Goal: Task Accomplishment & Management: Complete application form

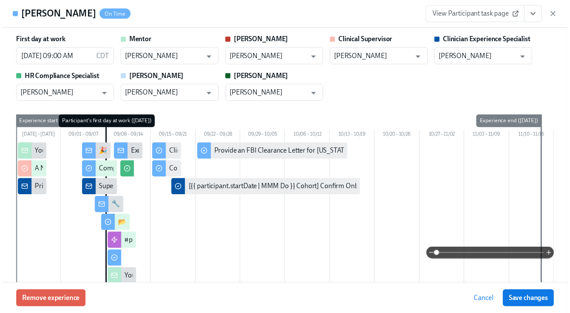
scroll to position [0, 3777]
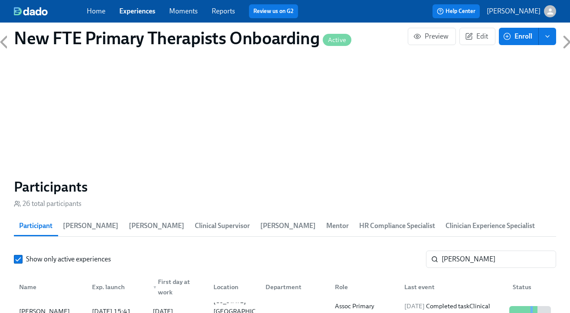
click at [126, 13] on link "Experiences" at bounding box center [137, 11] width 36 height 8
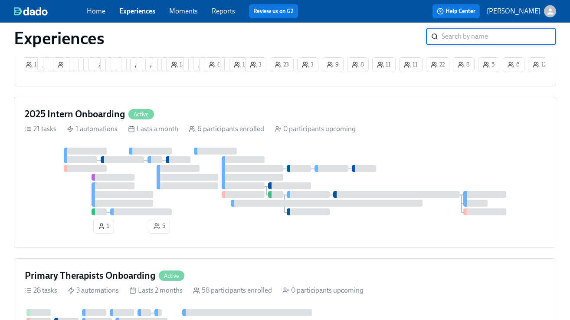
scroll to position [650, 0]
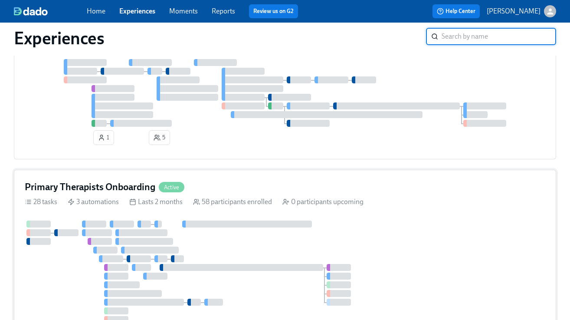
click at [220, 185] on div "Primary Therapists Onboarding Active" at bounding box center [285, 187] width 521 height 13
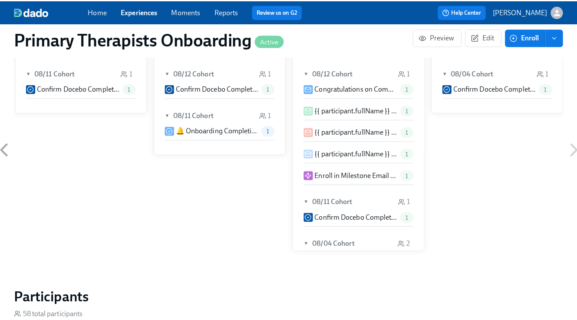
scroll to position [768, 0]
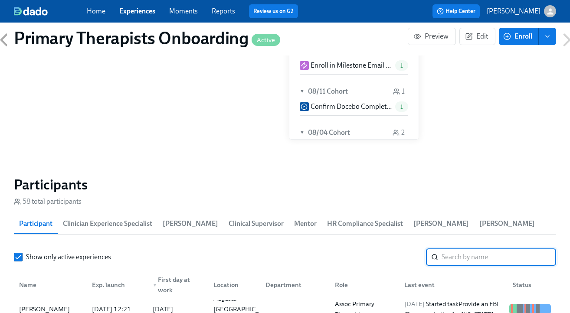
click at [476, 259] on input "search" at bounding box center [499, 257] width 115 height 17
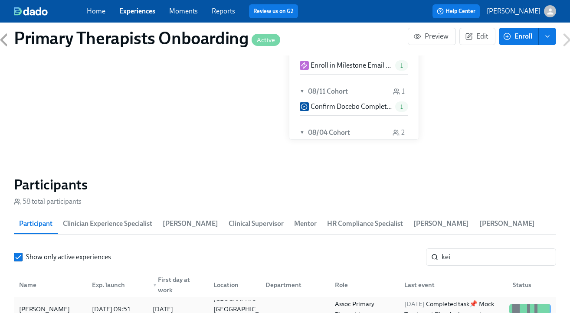
click at [42, 306] on div "Keiasha Jones" at bounding box center [45, 309] width 58 height 10
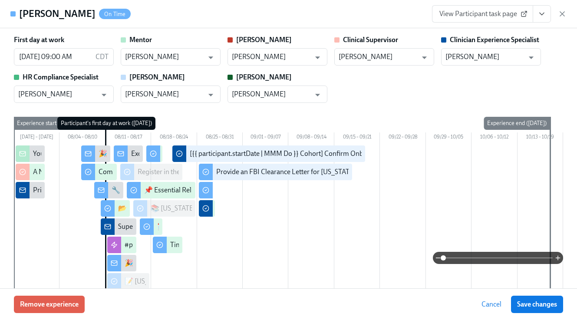
click at [540, 10] on icon "View task page" at bounding box center [541, 14] width 9 height 9
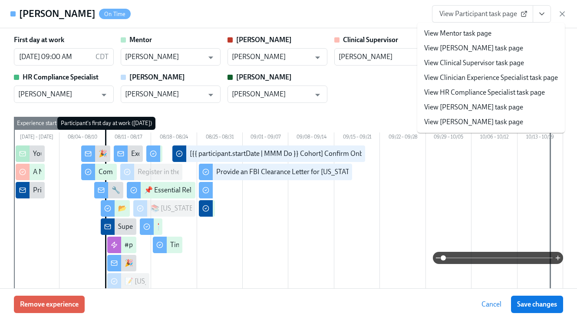
click at [514, 78] on link "View Clinician Experience Specialist task page" at bounding box center [491, 78] width 134 height 10
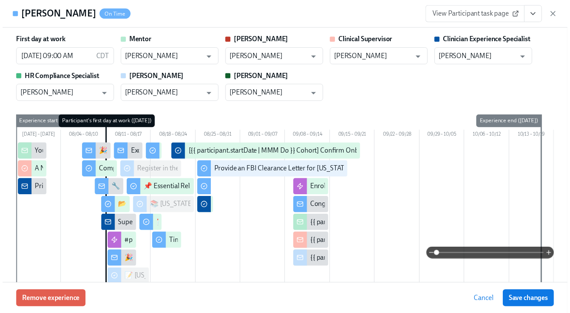
scroll to position [0, 10420]
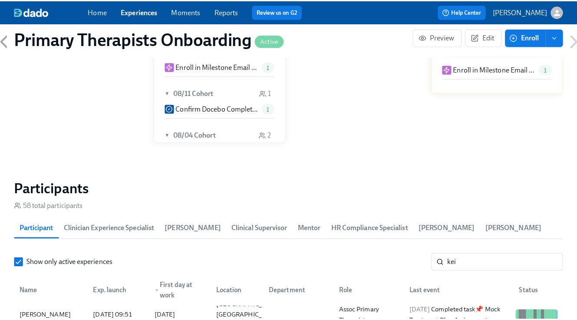
scroll to position [0, 10414]
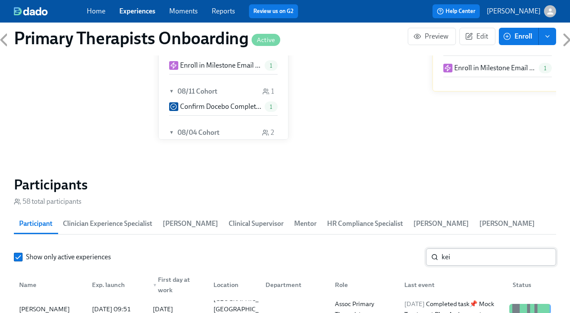
click at [502, 256] on input "kei" at bounding box center [499, 257] width 115 height 17
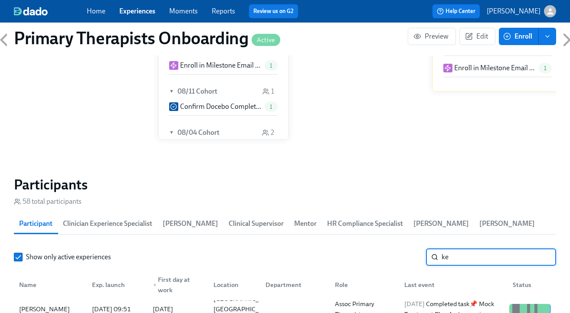
type input "k"
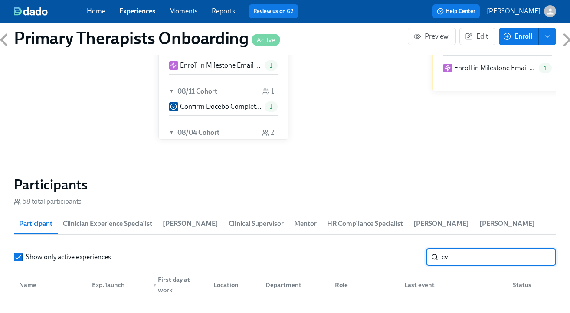
type input "c"
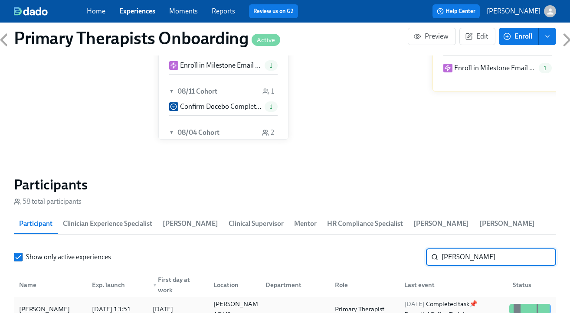
type input "candi"
click at [55, 302] on div "Candice Bahm" at bounding box center [50, 309] width 69 height 17
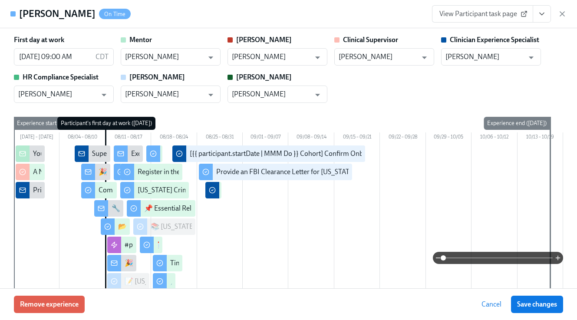
click at [544, 10] on icon "View task page" at bounding box center [541, 14] width 9 height 9
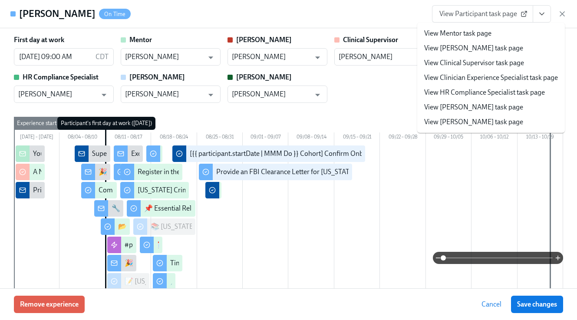
click at [501, 75] on link "View Clinician Experience Specialist task page" at bounding box center [491, 78] width 134 height 10
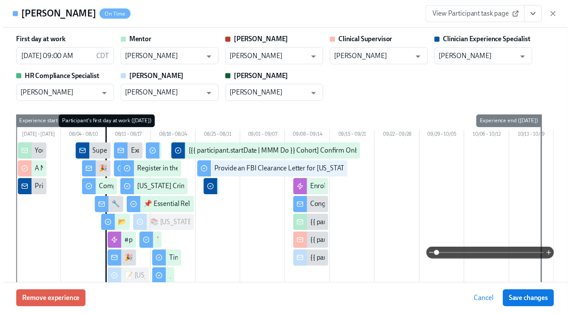
scroll to position [0, 10420]
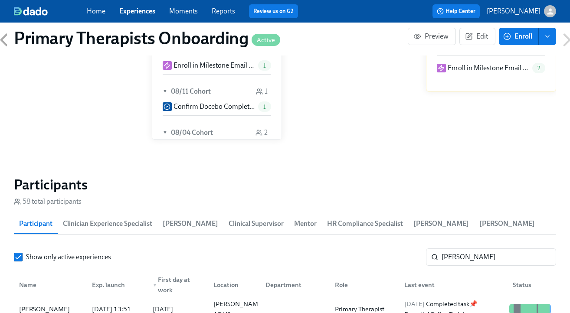
scroll to position [0, 10414]
click at [143, 11] on link "Experiences" at bounding box center [137, 11] width 36 height 8
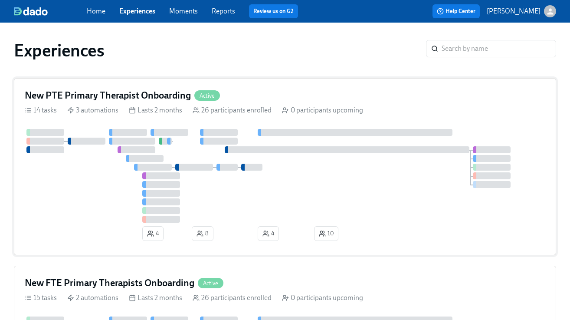
click at [282, 98] on div "New PTE Primary Therapist Onboarding Active" at bounding box center [285, 95] width 521 height 13
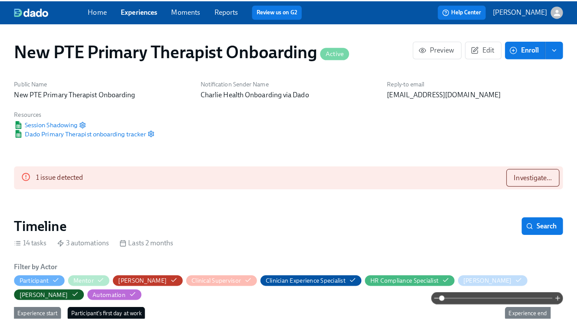
scroll to position [0, 3562]
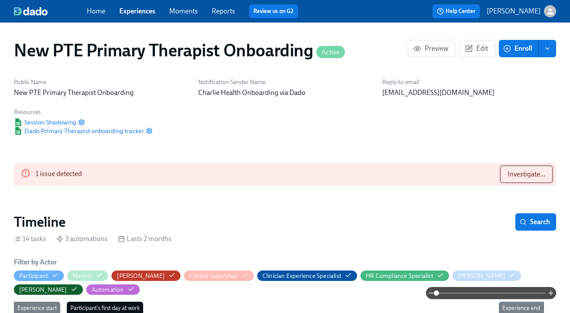
click at [545, 171] on button "Investigate..." at bounding box center [526, 174] width 53 height 17
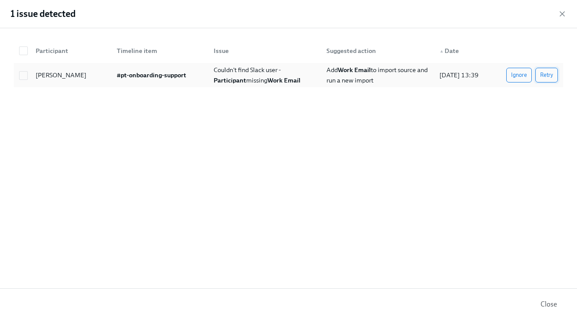
click at [546, 74] on span "Retry" at bounding box center [546, 75] width 13 height 9
click at [527, 75] on button "Ignore" at bounding box center [519, 75] width 26 height 15
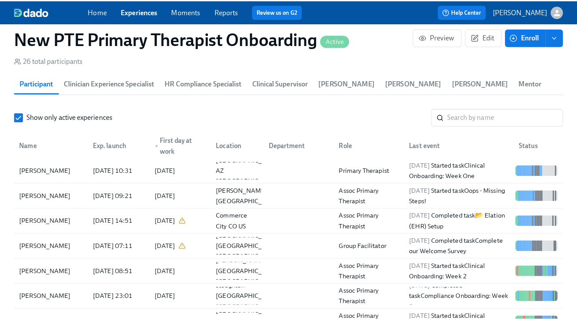
scroll to position [814, 0]
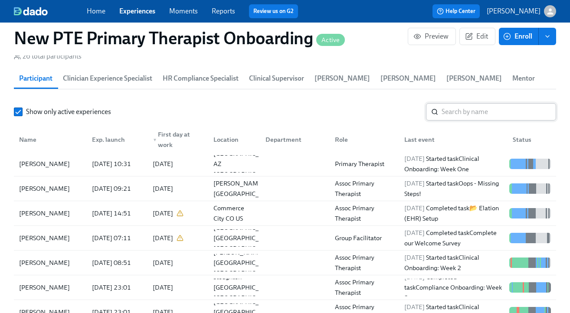
click at [487, 116] on input "search" at bounding box center [499, 111] width 115 height 17
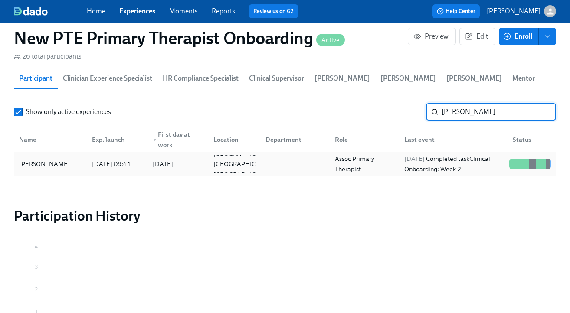
type input "caitlin"
click at [61, 164] on div "[PERSON_NAME]" at bounding box center [50, 163] width 69 height 17
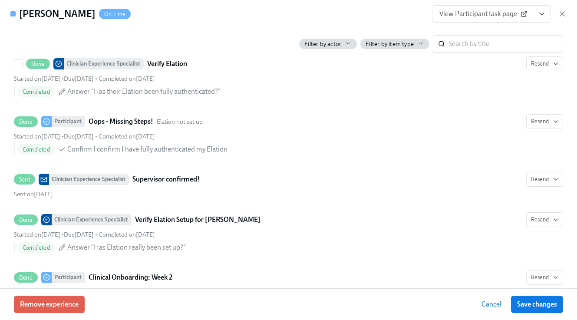
scroll to position [1135, 0]
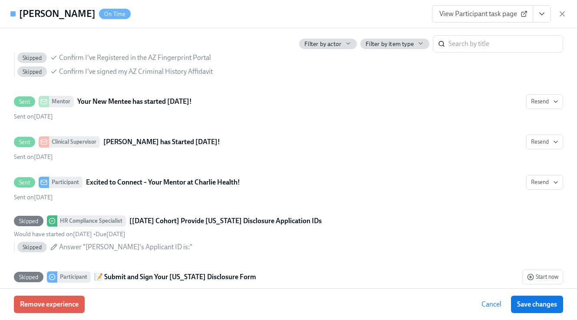
click at [538, 9] on button "View task page" at bounding box center [541, 13] width 18 height 17
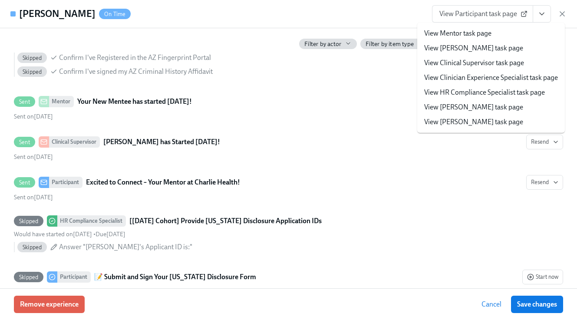
click at [486, 76] on link "View Clinician Experience Specialist task page" at bounding box center [491, 78] width 134 height 10
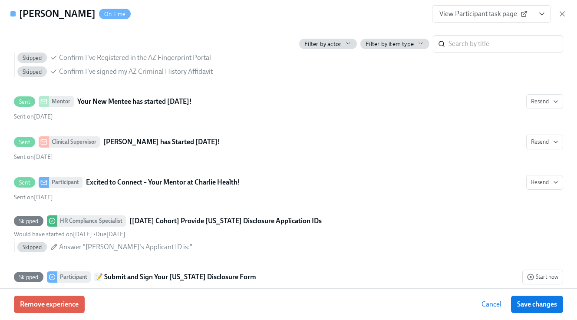
scroll to position [0, 3839]
drag, startPoint x: 542, startPoint y: 12, endPoint x: 539, endPoint y: 17, distance: 5.9
click at [542, 12] on icon "View task page" at bounding box center [541, 14] width 9 height 9
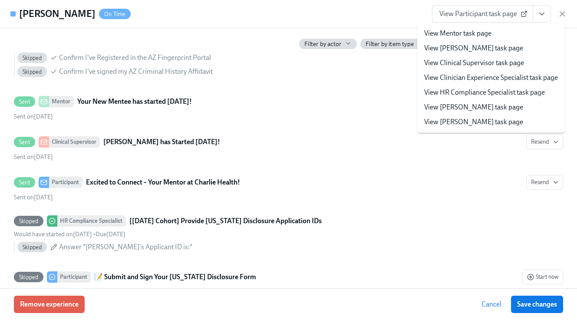
click at [475, 83] on li "View Clinician Experience Specialist task page" at bounding box center [491, 77] width 148 height 15
click at [479, 82] on link "View Clinician Experience Specialist task page" at bounding box center [491, 78] width 134 height 10
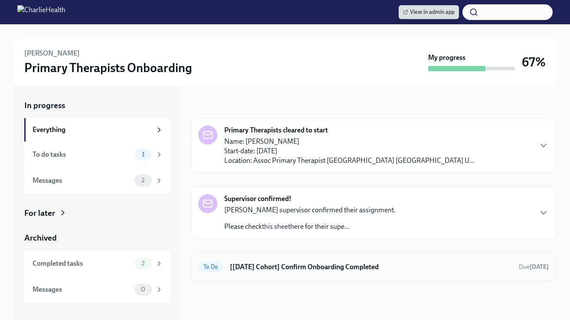
click at [454, 270] on h6 "[Aug 11th Cohort] Confirm Onboarding Completed" at bounding box center [371, 267] width 282 height 10
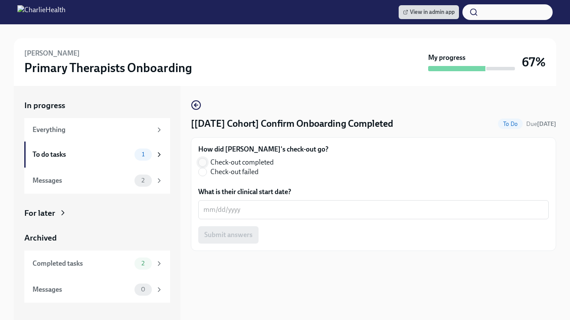
click at [204, 160] on input "Check-out completed" at bounding box center [203, 162] width 8 height 8
radio input "true"
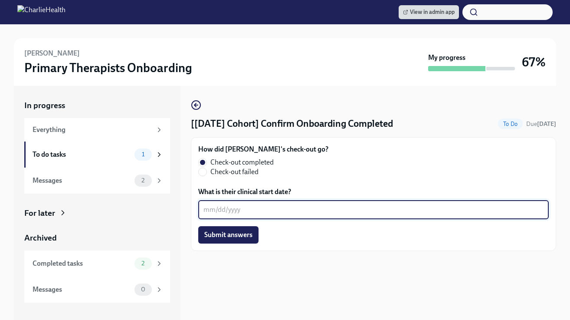
click at [325, 208] on textarea "What is their clinical start date?" at bounding box center [374, 209] width 340 height 10
type textarea "09/09/2025"
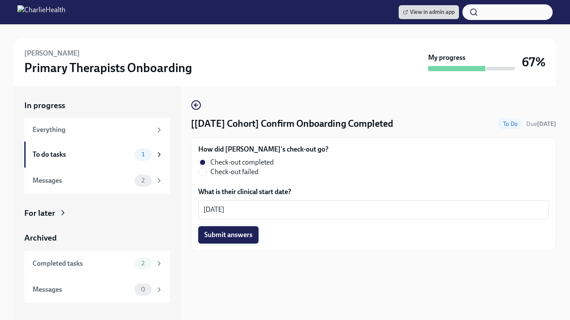
click at [243, 233] on span "Submit answers" at bounding box center [228, 234] width 48 height 9
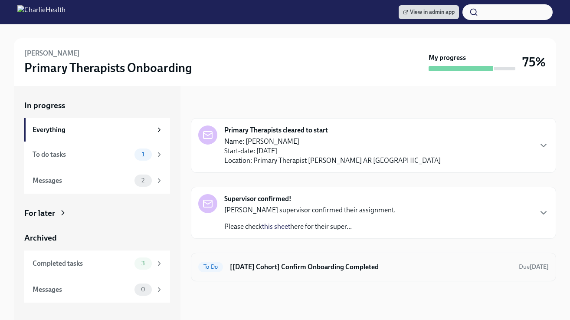
click at [382, 266] on h6 "[Aug 11th Cohort] Confirm Onboarding Completed" at bounding box center [371, 267] width 282 height 10
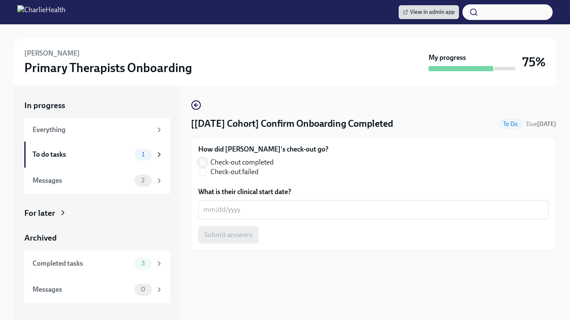
click at [200, 165] on input "Check-out completed" at bounding box center [203, 162] width 8 height 8
radio input "true"
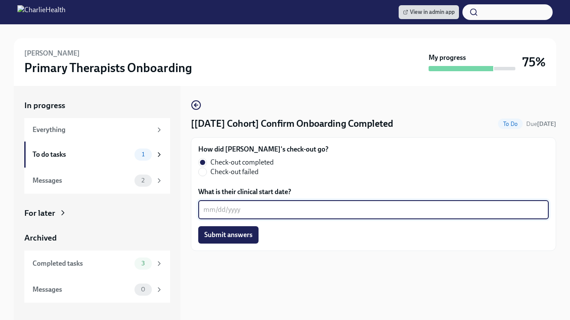
click at [211, 215] on textarea "What is their clinical start date?" at bounding box center [374, 209] width 340 height 10
type textarea "[DATE]"
click at [218, 236] on span "Submit answers" at bounding box center [228, 234] width 48 height 9
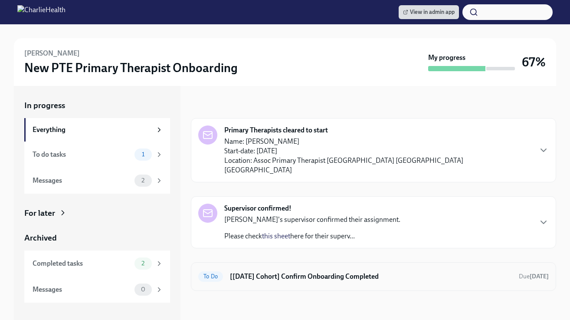
click at [294, 272] on h6 "[[DATE] Cohort] Confirm Onboarding Completed" at bounding box center [371, 277] width 282 height 10
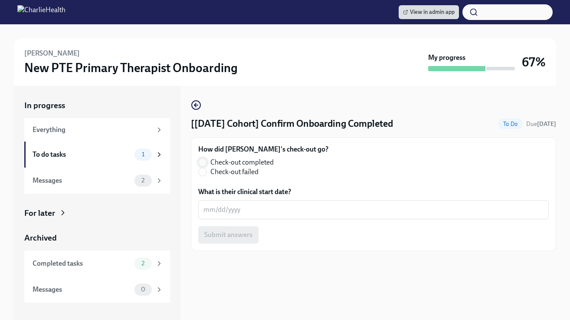
click at [202, 162] on input "Check-out completed" at bounding box center [203, 162] width 8 height 8
radio input "true"
click at [256, 200] on div "x ​" at bounding box center [373, 209] width 351 height 19
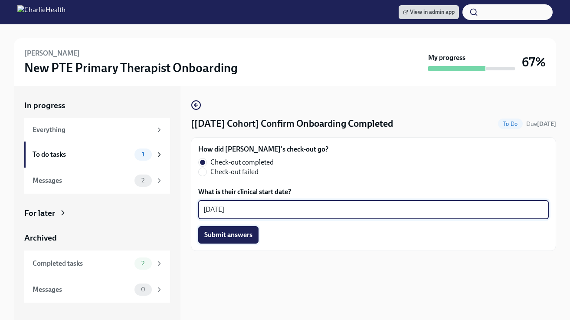
type textarea "09/09/2025"
click at [245, 236] on span "Submit answers" at bounding box center [228, 234] width 48 height 9
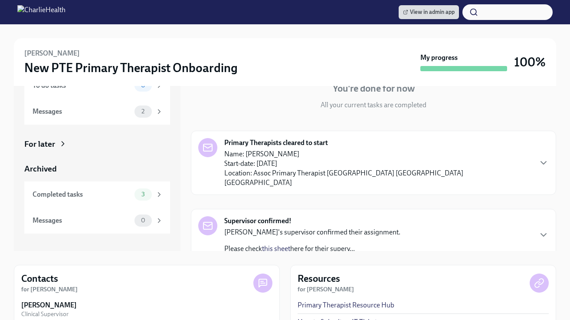
scroll to position [138, 0]
